Goal: Information Seeking & Learning: Learn about a topic

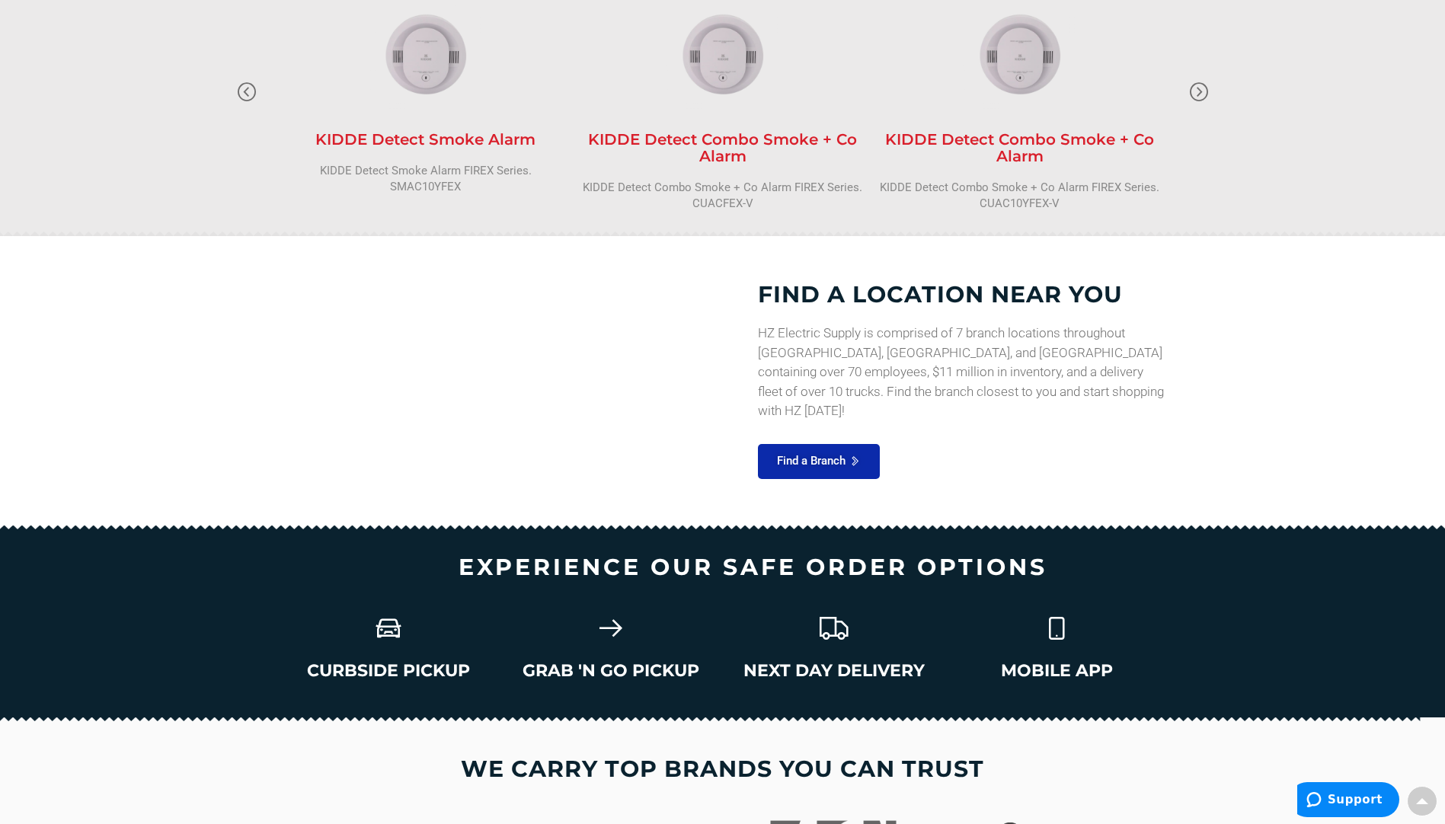
scroll to position [1981, 0]
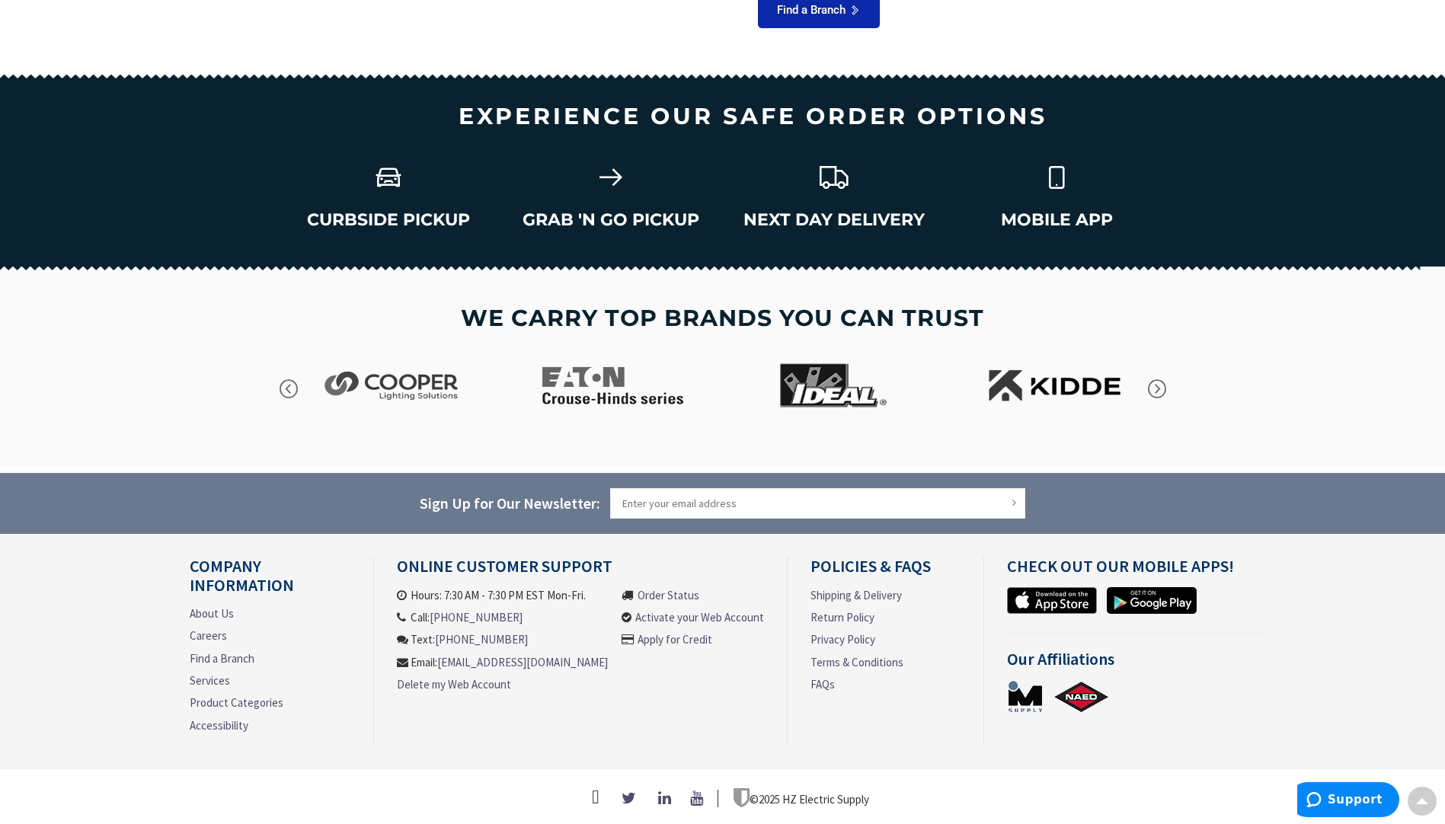
click at [1033, 703] on img at bounding box center [1025, 697] width 37 height 34
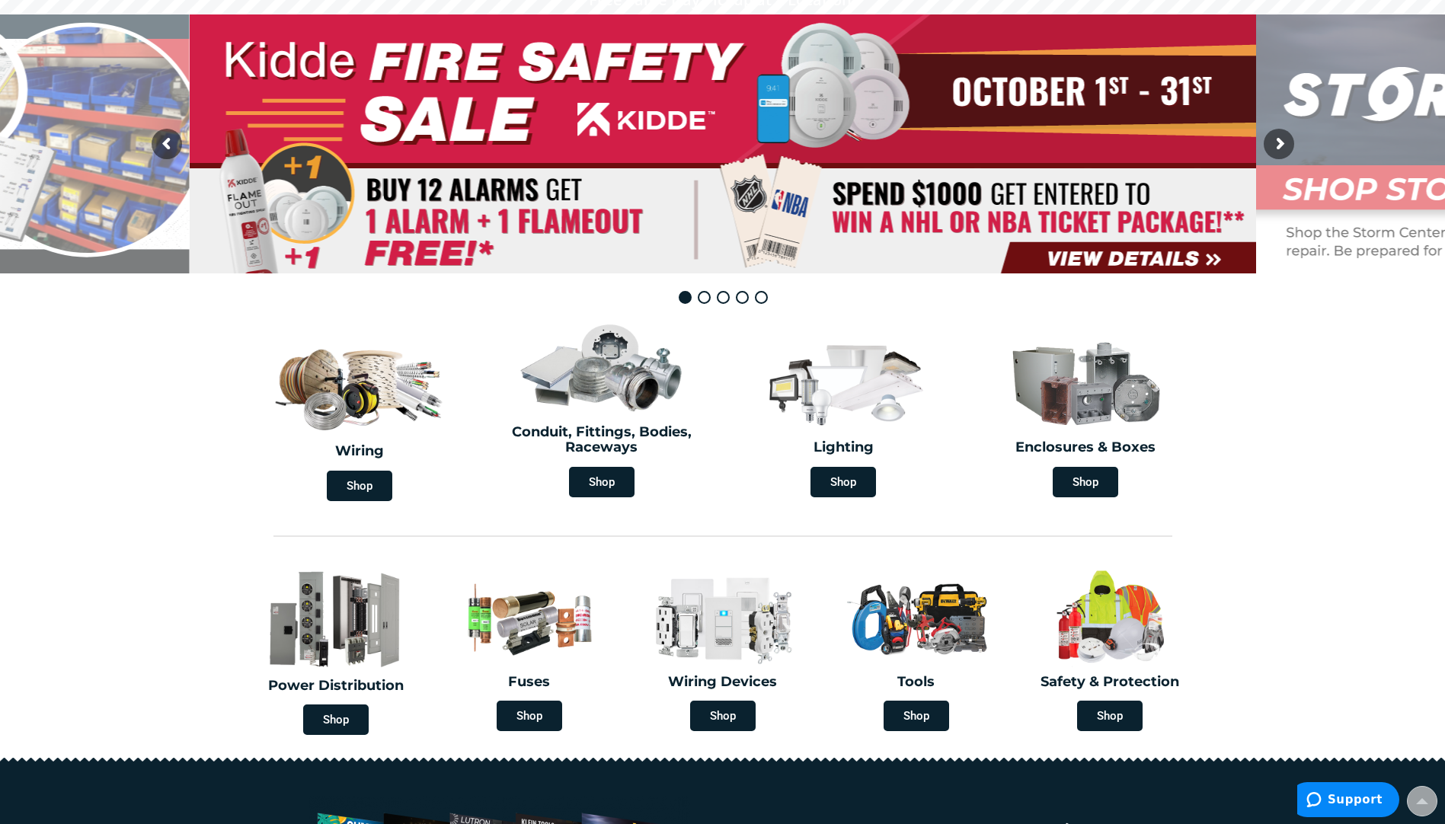
scroll to position [0, 0]
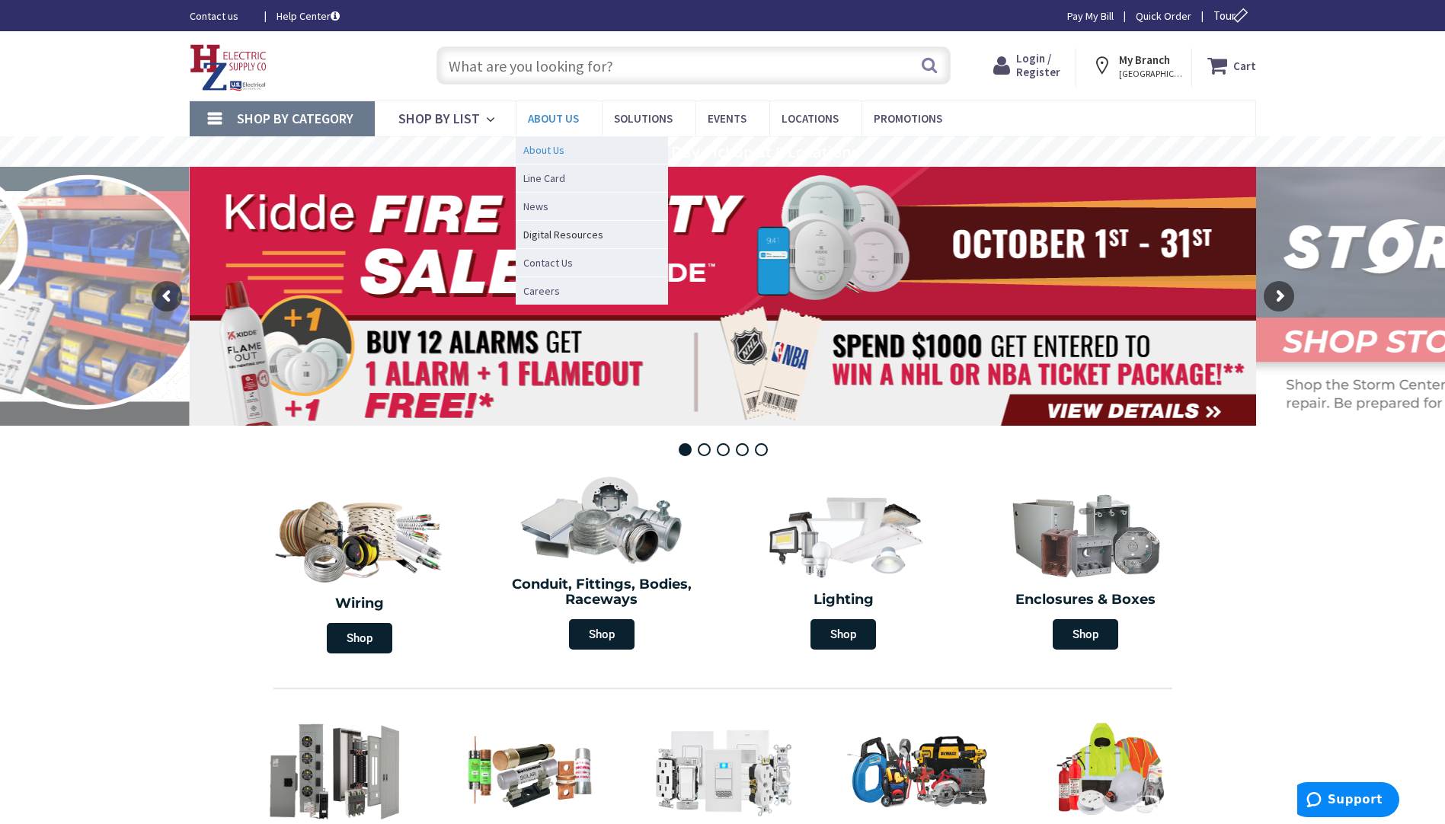
click at [541, 141] on link "About Us" at bounding box center [592, 150] width 152 height 28
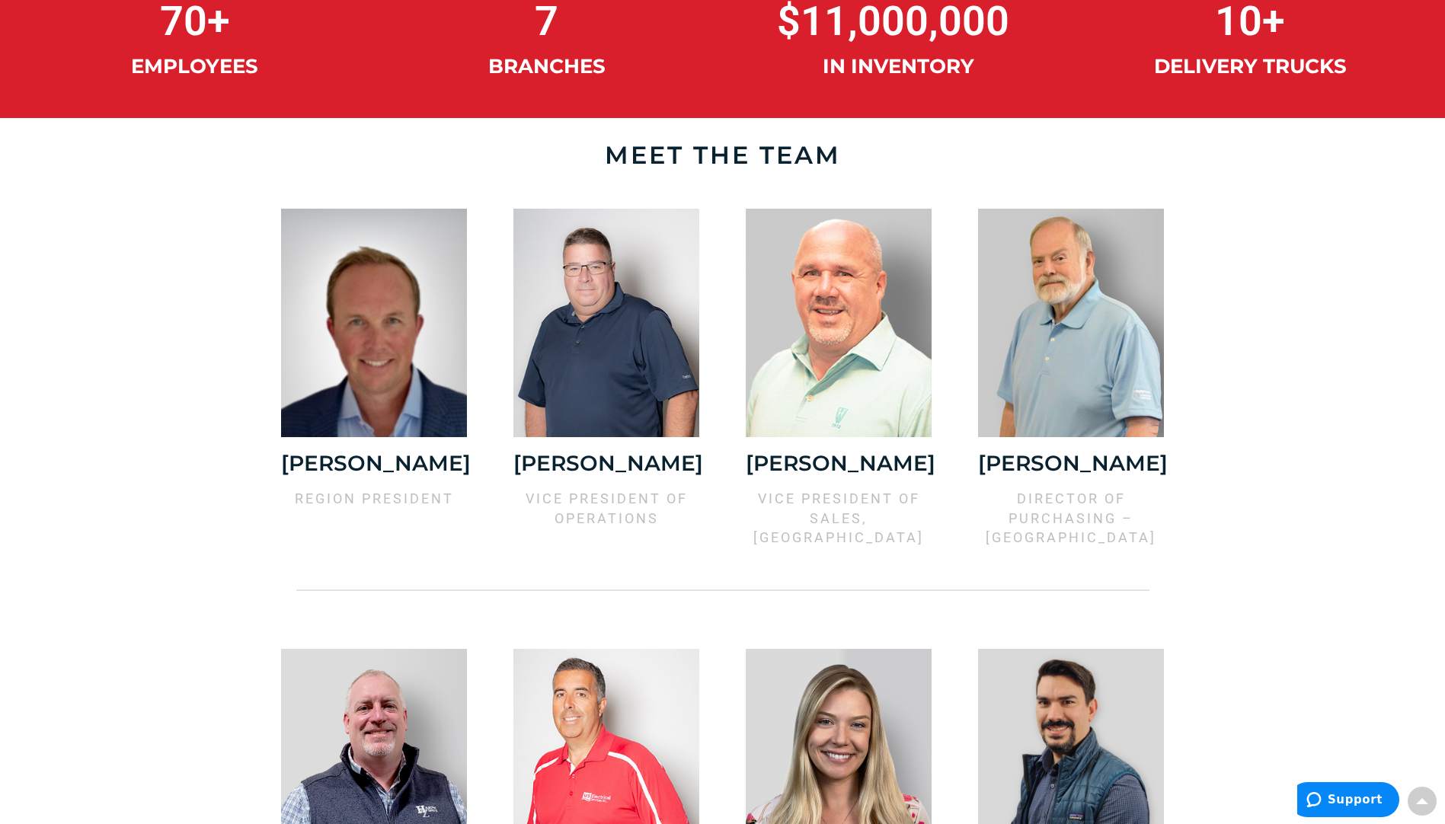
scroll to position [1067, 0]
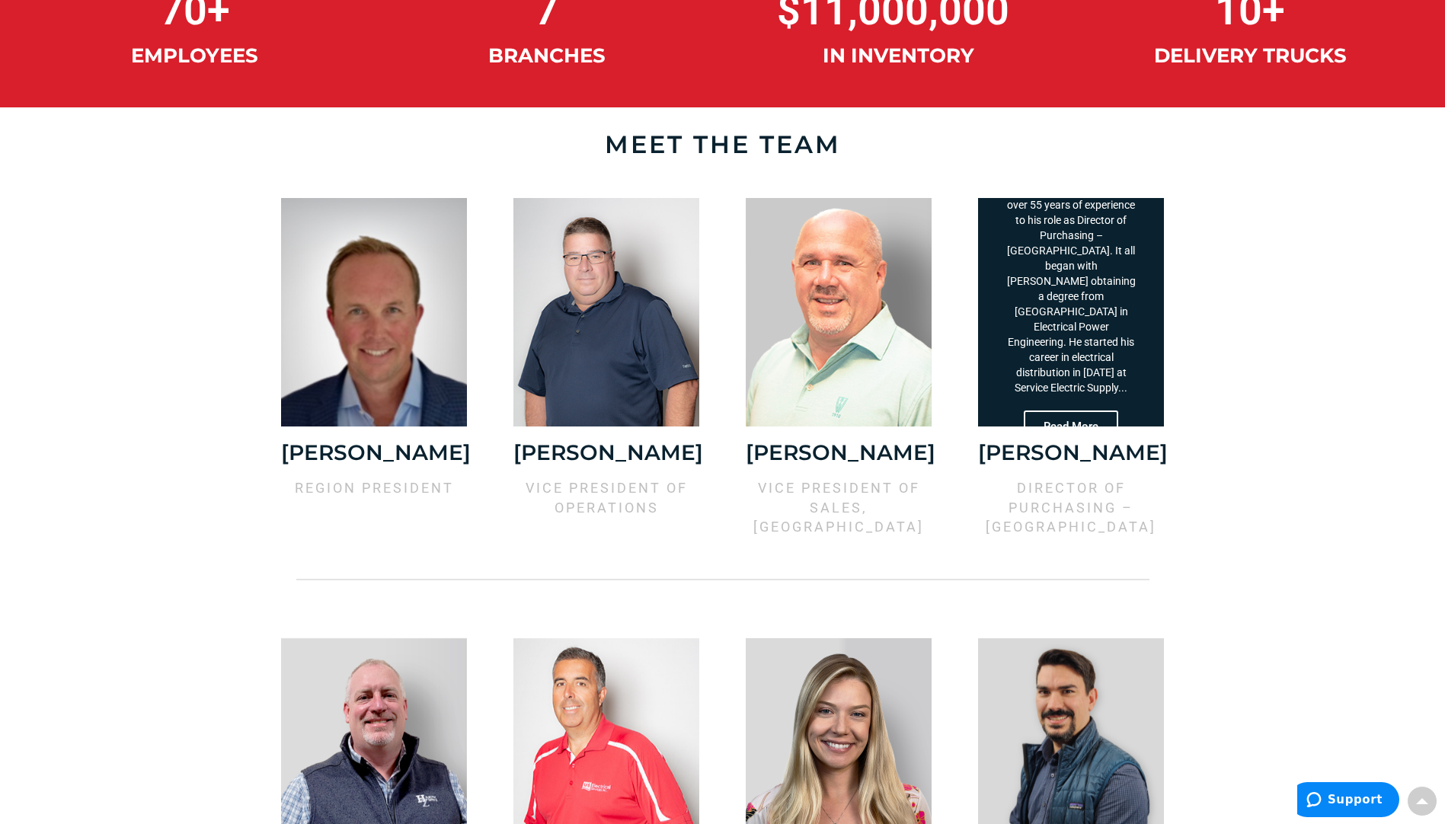
click at [1016, 404] on div "[PERSON_NAME] brings over 55 years of experience to his role as Director of Pur…" at bounding box center [1071, 312] width 186 height 229
click at [1083, 410] on span "Read More" at bounding box center [1071, 426] width 94 height 33
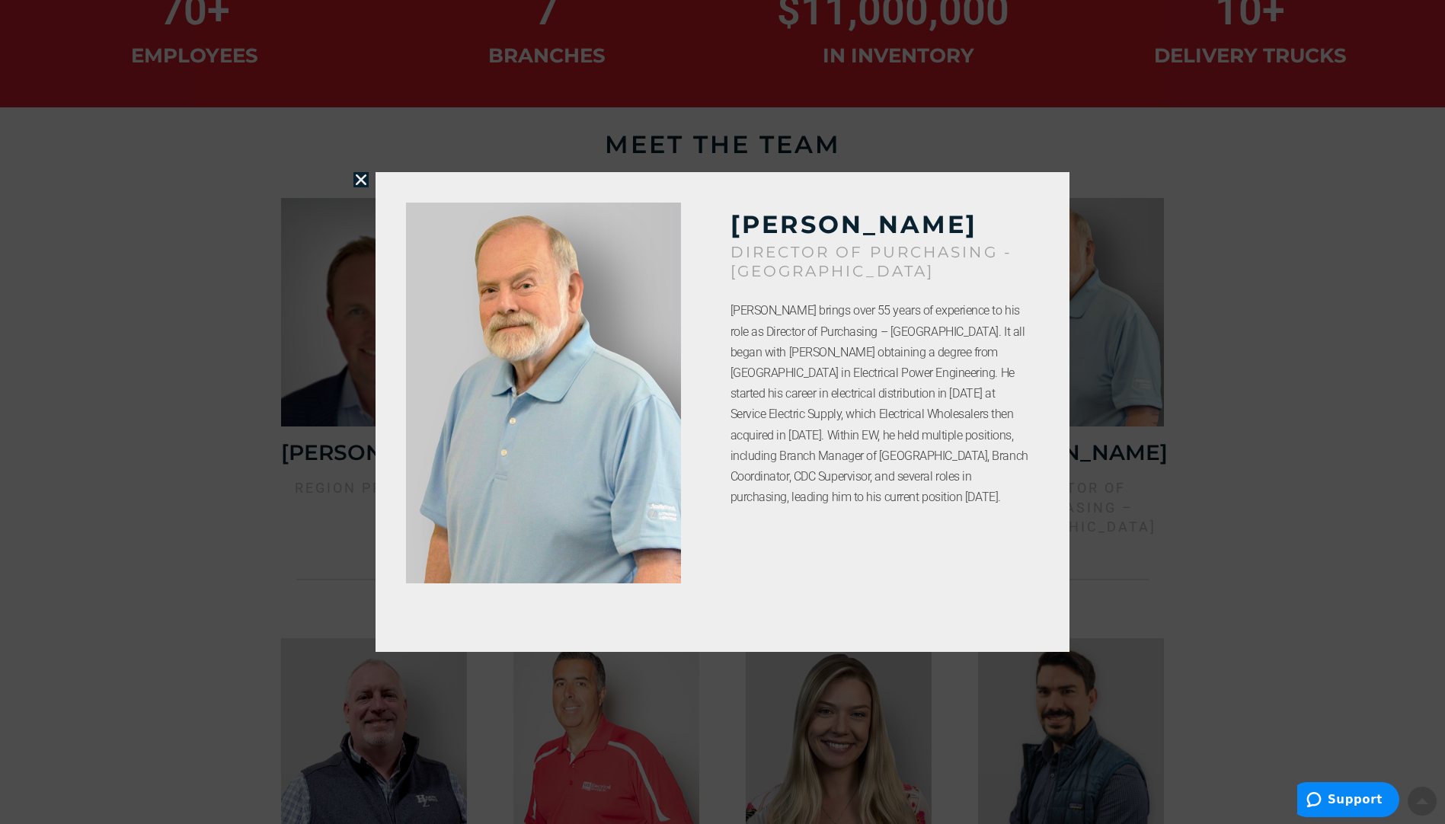
click at [354, 180] on icon "Close" at bounding box center [361, 179] width 15 height 15
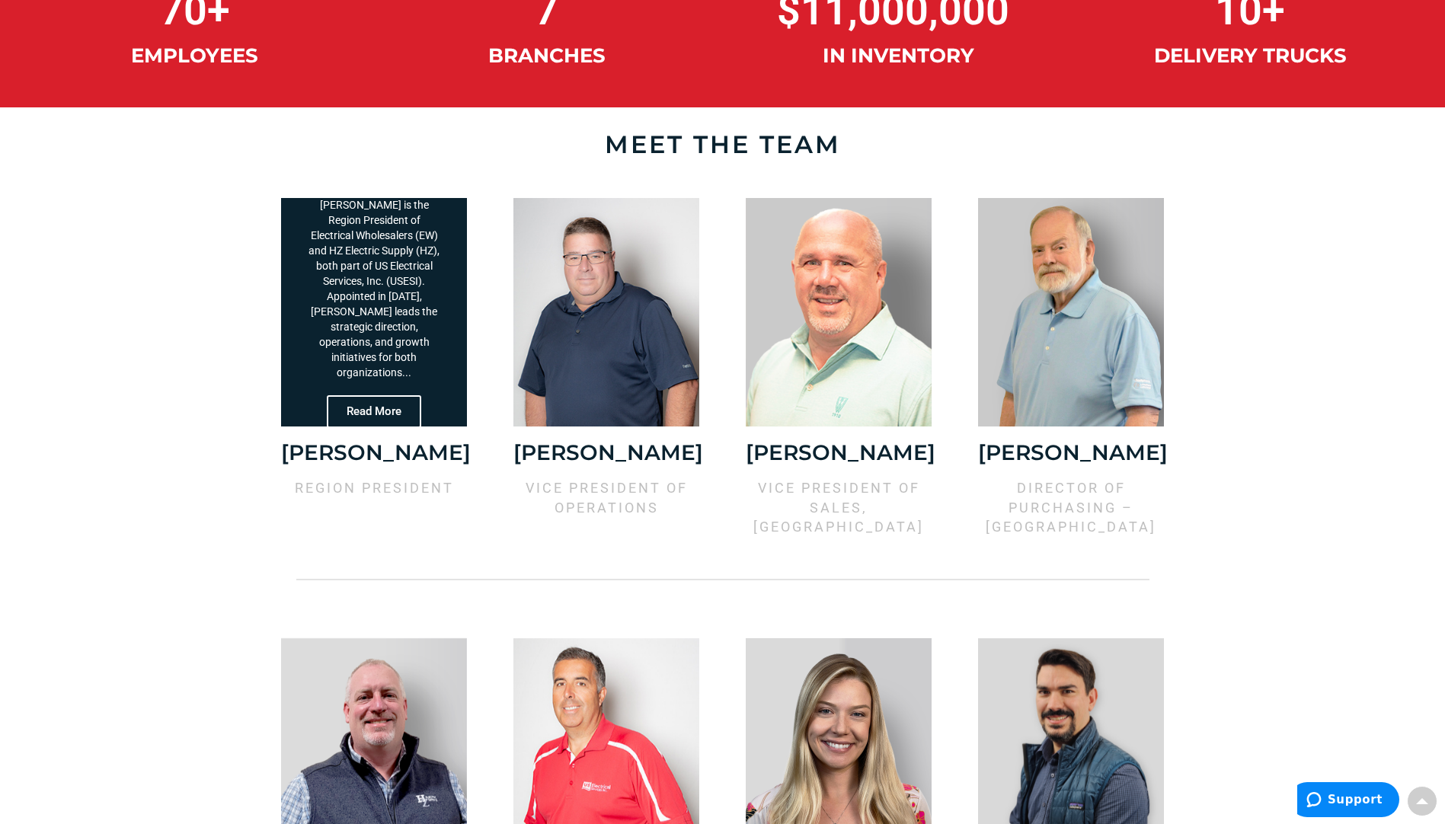
click at [395, 408] on span "Read More" at bounding box center [374, 411] width 94 height 33
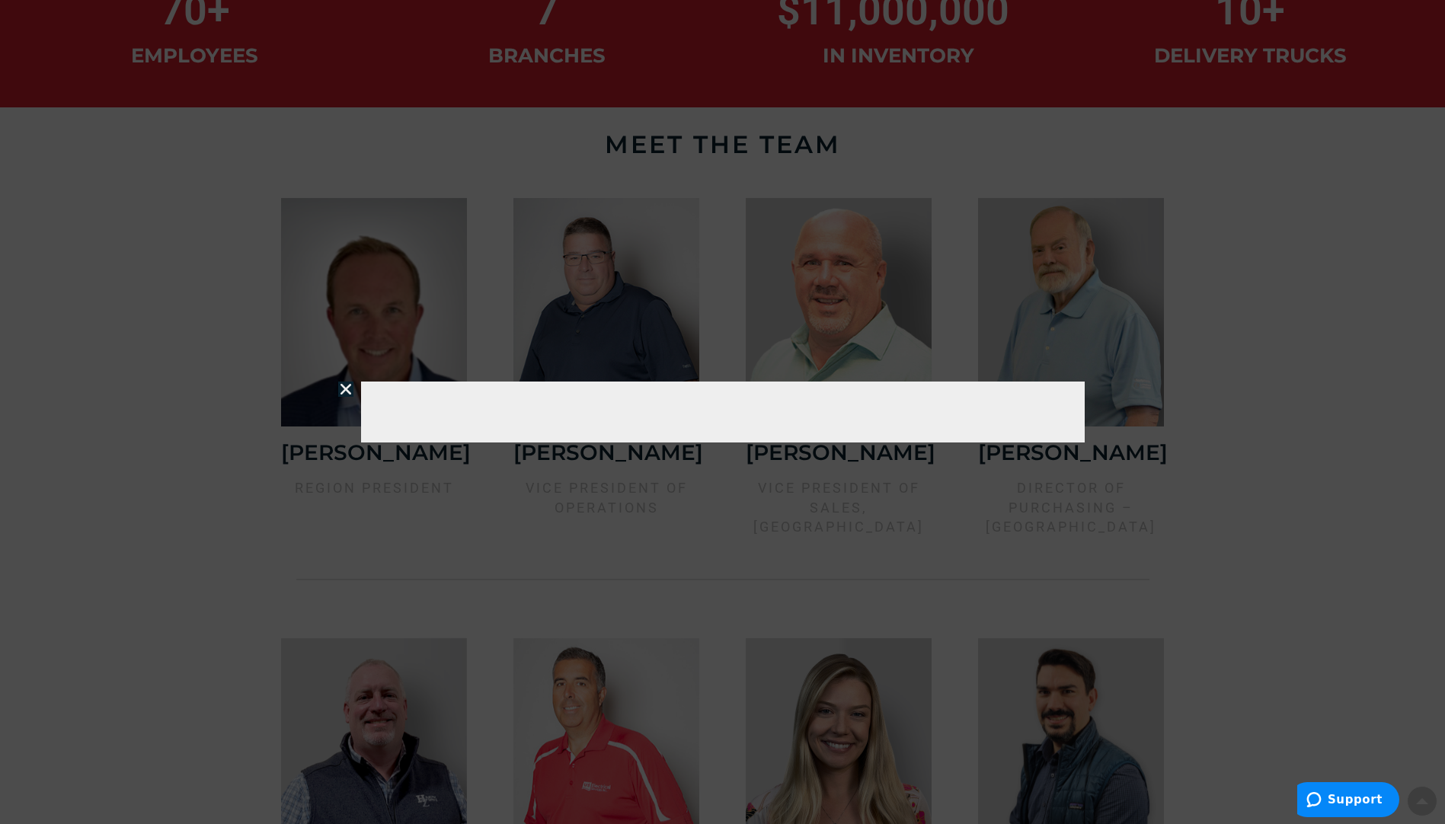
click at [339, 393] on icon "Close" at bounding box center [345, 389] width 15 height 15
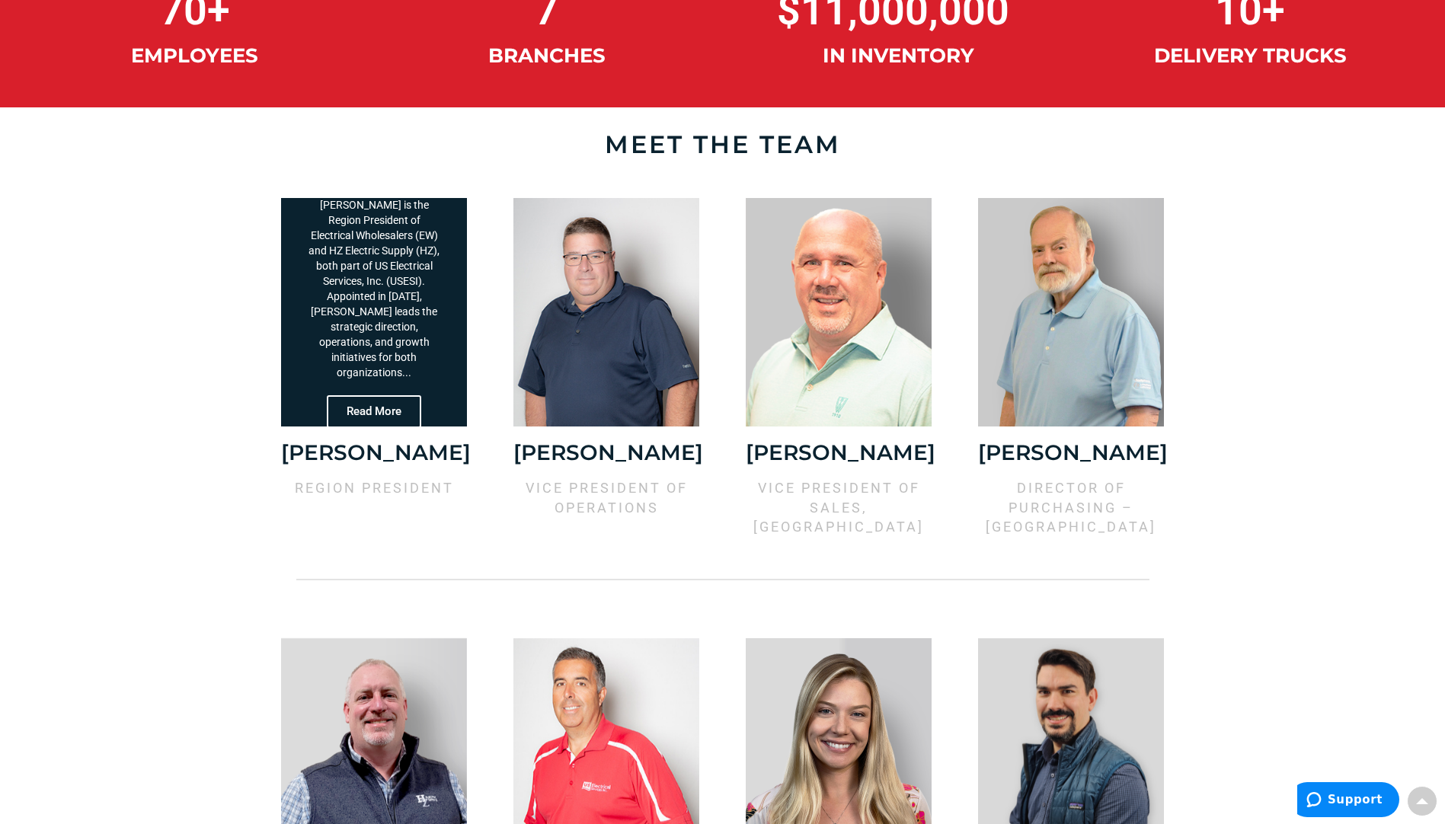
click at [404, 405] on span "Read More" at bounding box center [374, 411] width 94 height 33
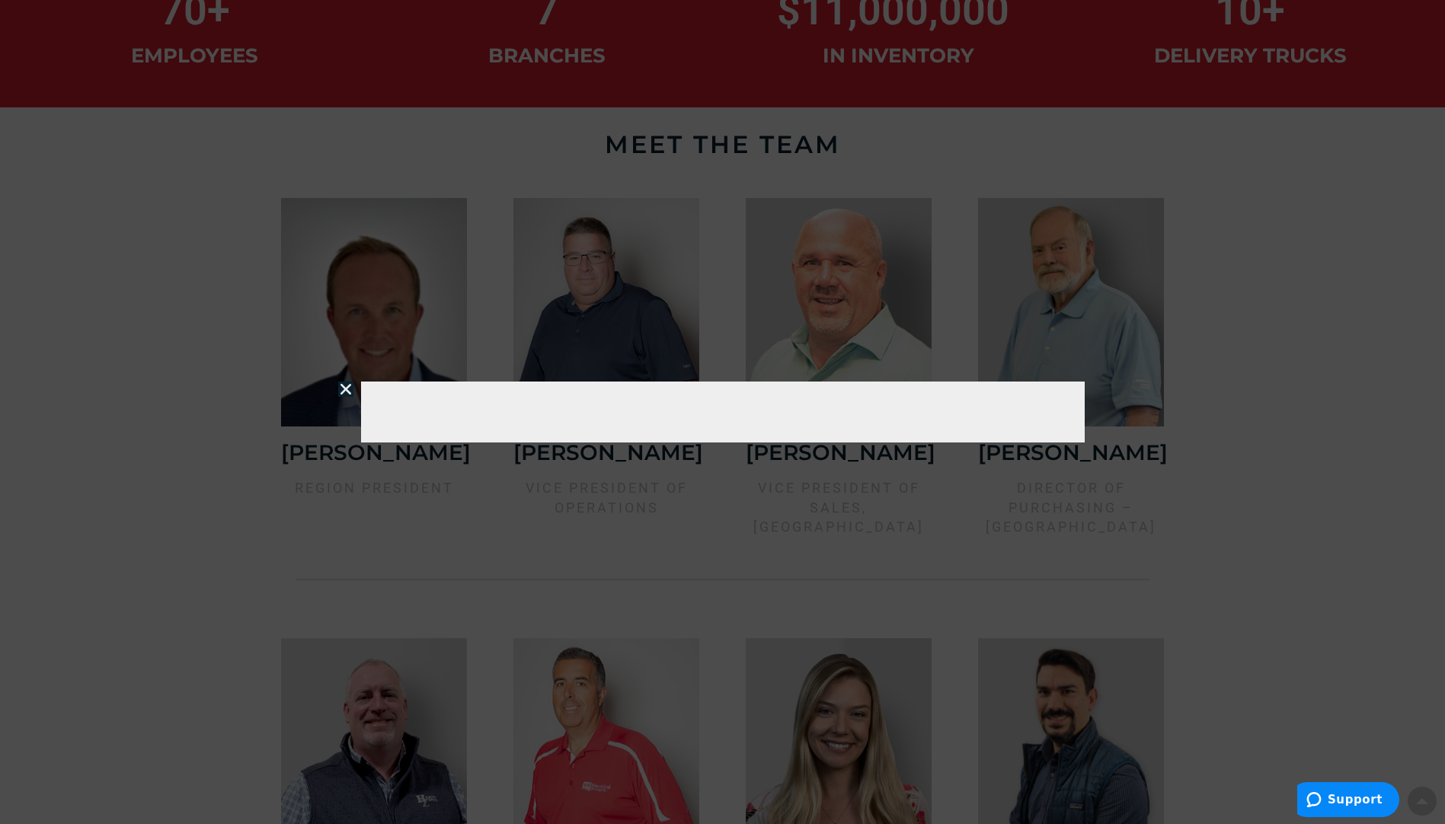
click at [341, 393] on icon "Close" at bounding box center [345, 389] width 15 height 15
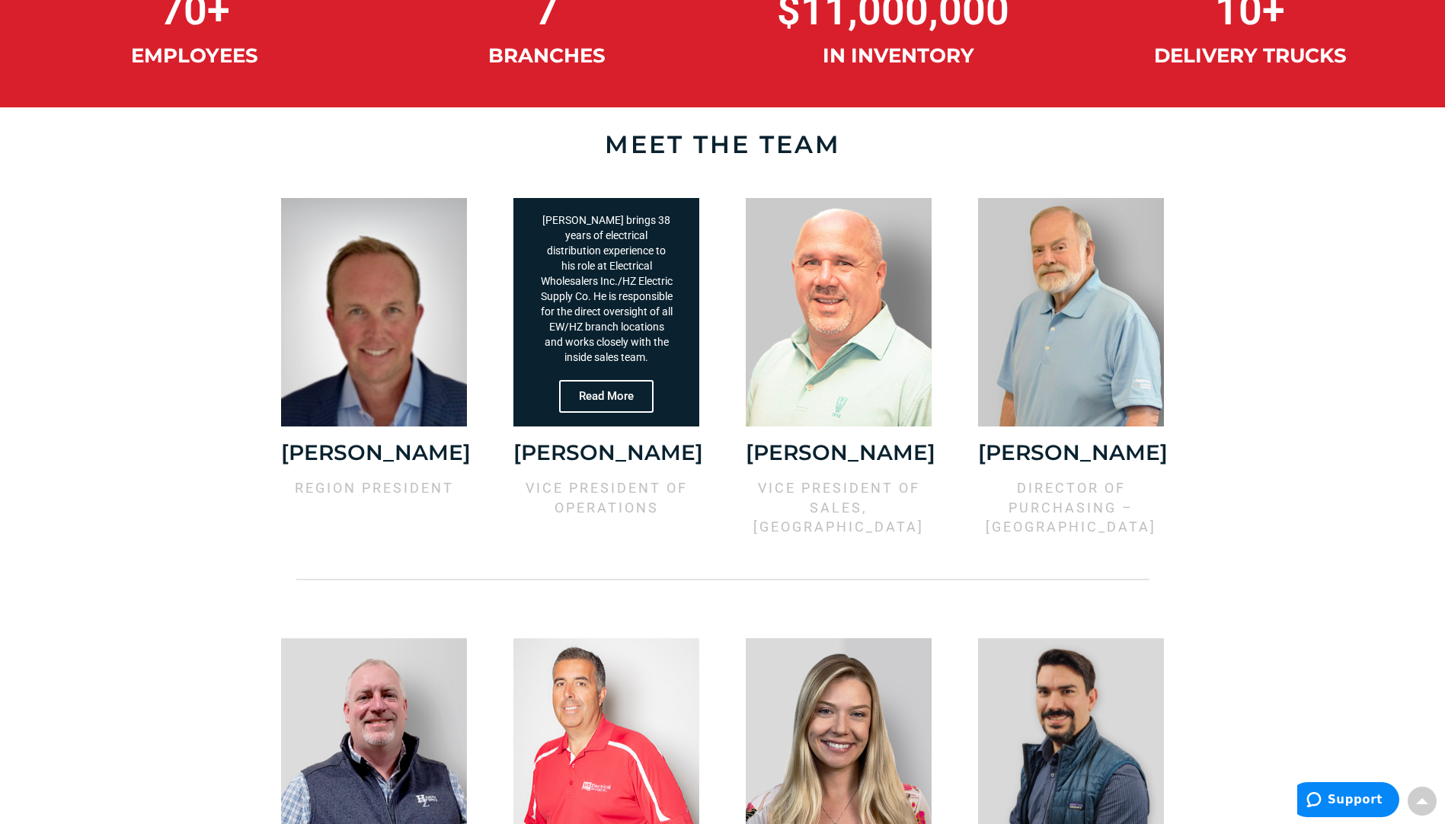
click at [628, 356] on div "[PERSON_NAME] brings 38 years of electrical distribution experience to his role…" at bounding box center [607, 312] width 186 height 229
click at [616, 410] on span "Read More" at bounding box center [606, 395] width 94 height 33
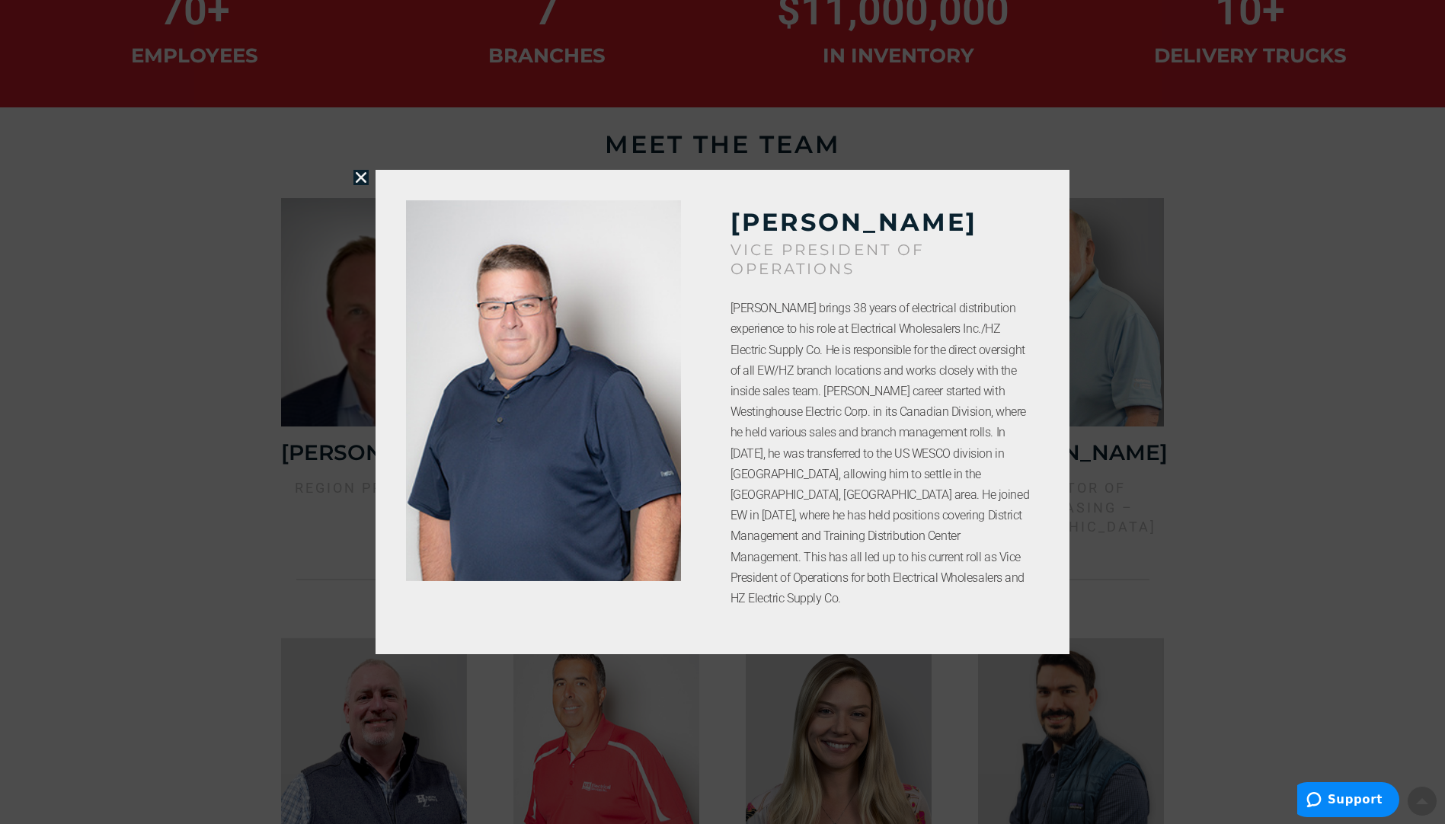
click at [359, 181] on icon "Close" at bounding box center [361, 177] width 15 height 15
